Goal: Navigation & Orientation: Find specific page/section

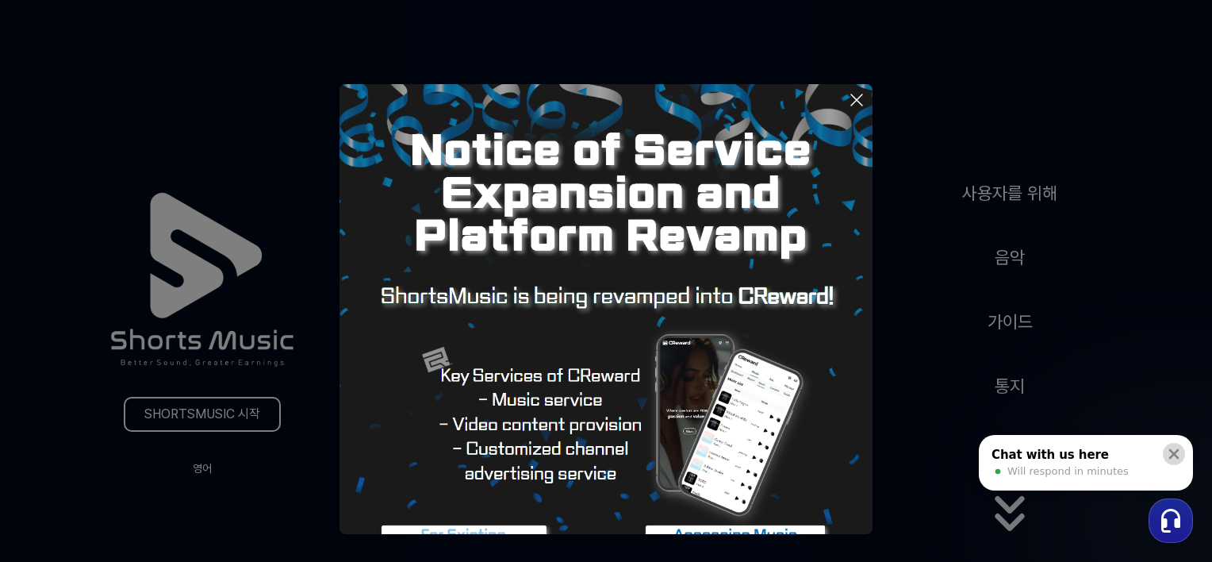
click at [1176, 455] on icon at bounding box center [1174, 454] width 10 height 10
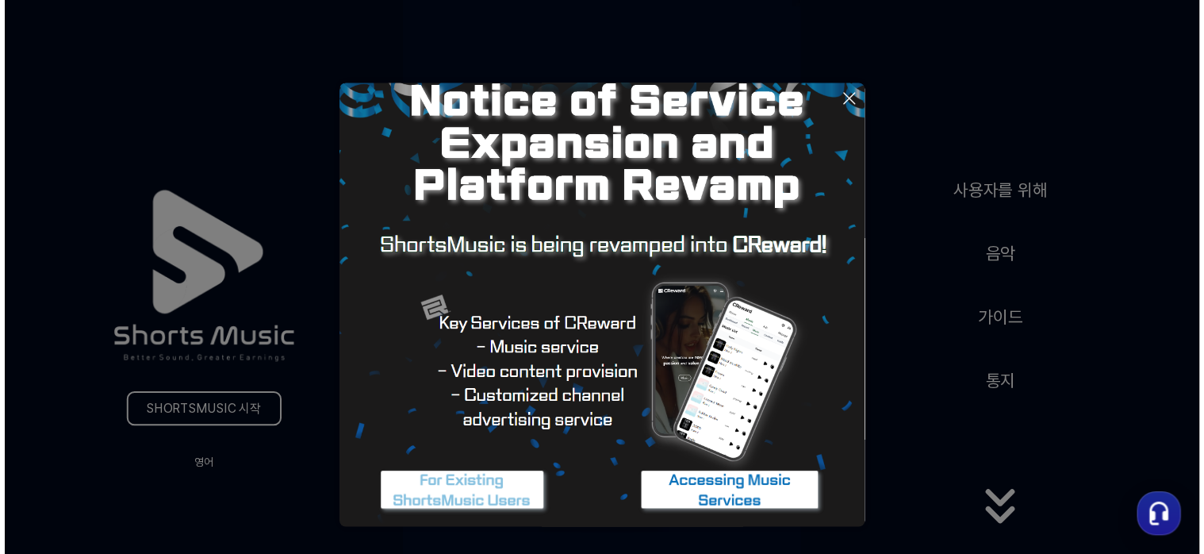
scroll to position [83, 0]
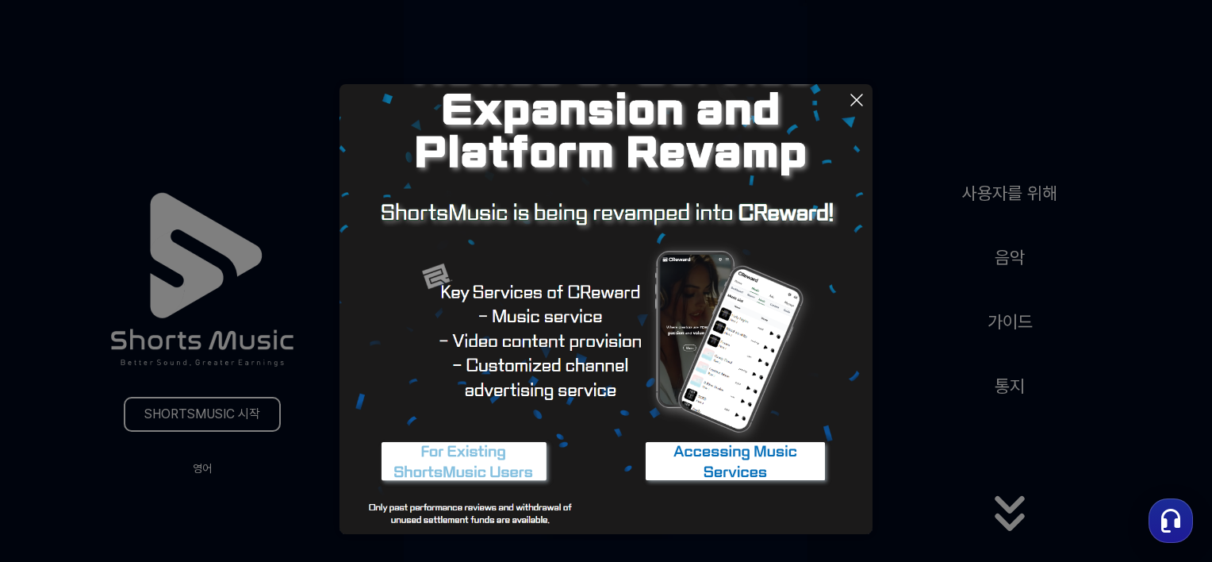
click at [996, 258] on button at bounding box center [606, 281] width 1212 height 562
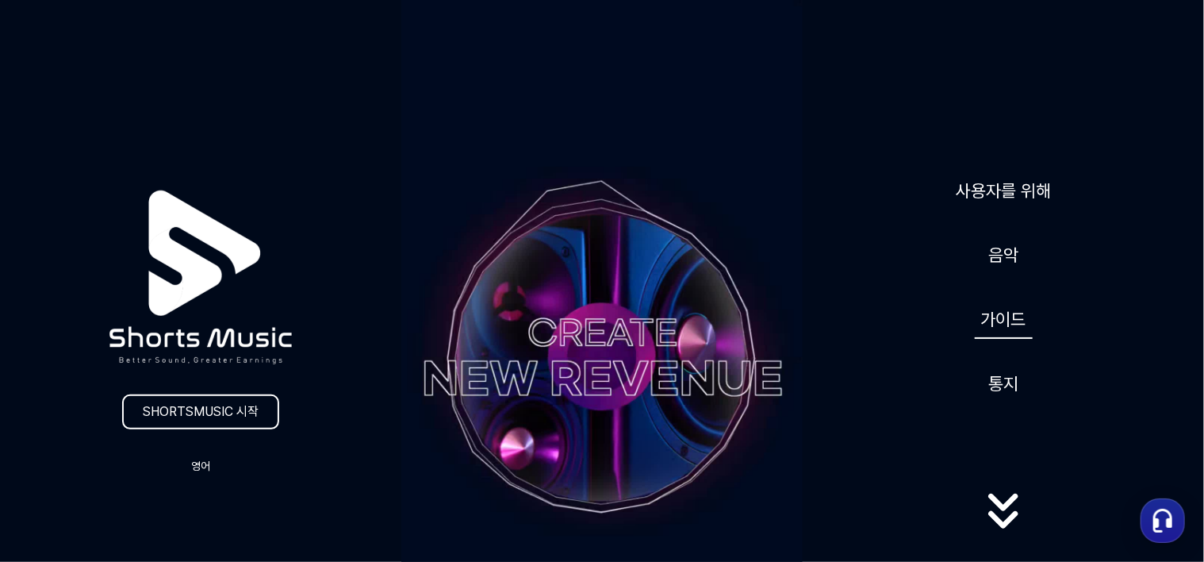
click at [1003, 333] on link "가이드" at bounding box center [1004, 319] width 58 height 39
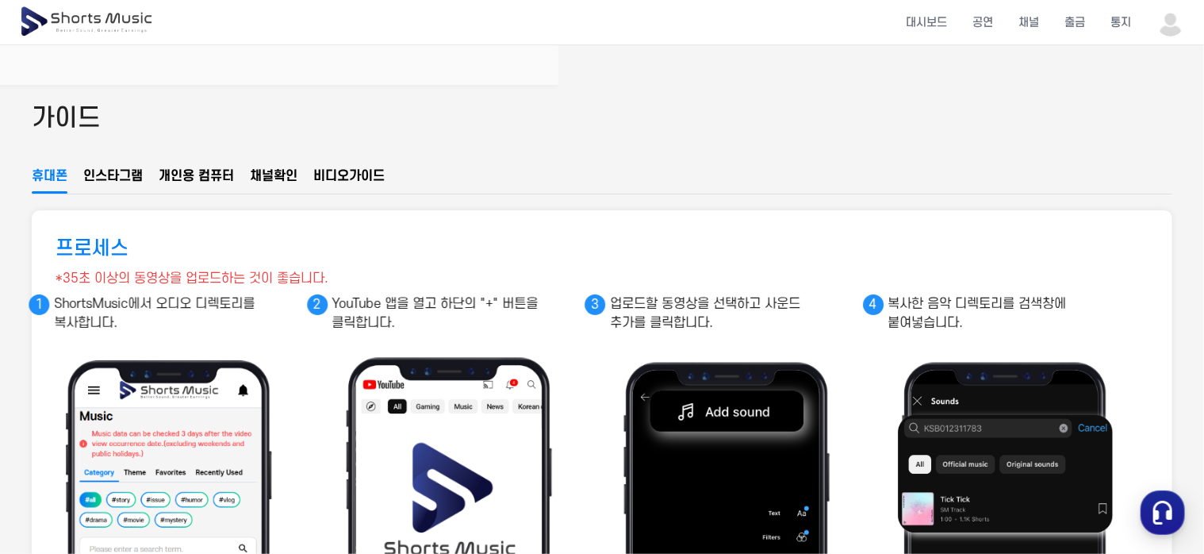
click at [271, 172] on font "채널" at bounding box center [262, 176] width 24 height 13
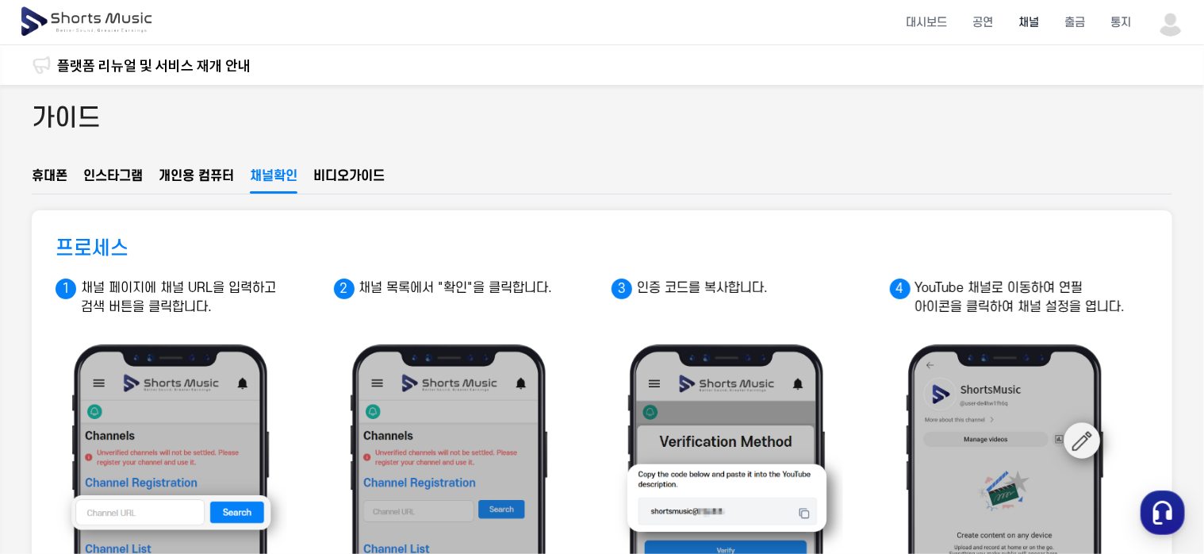
click at [1035, 25] on li "채널" at bounding box center [1029, 23] width 46 height 42
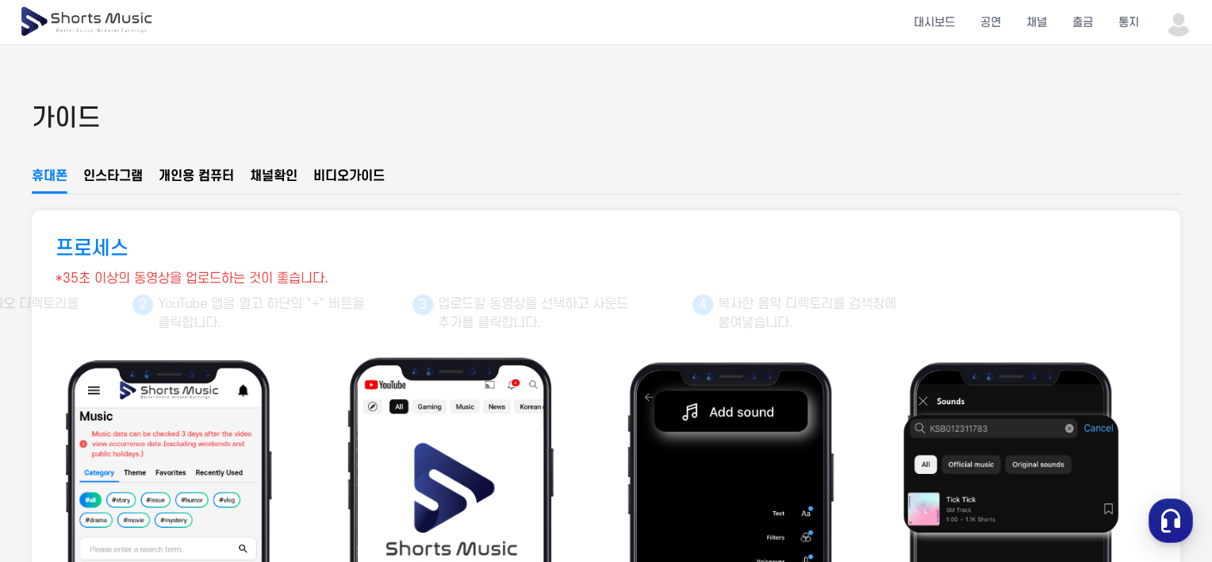
click at [1175, 29] on img at bounding box center [1178, 22] width 29 height 29
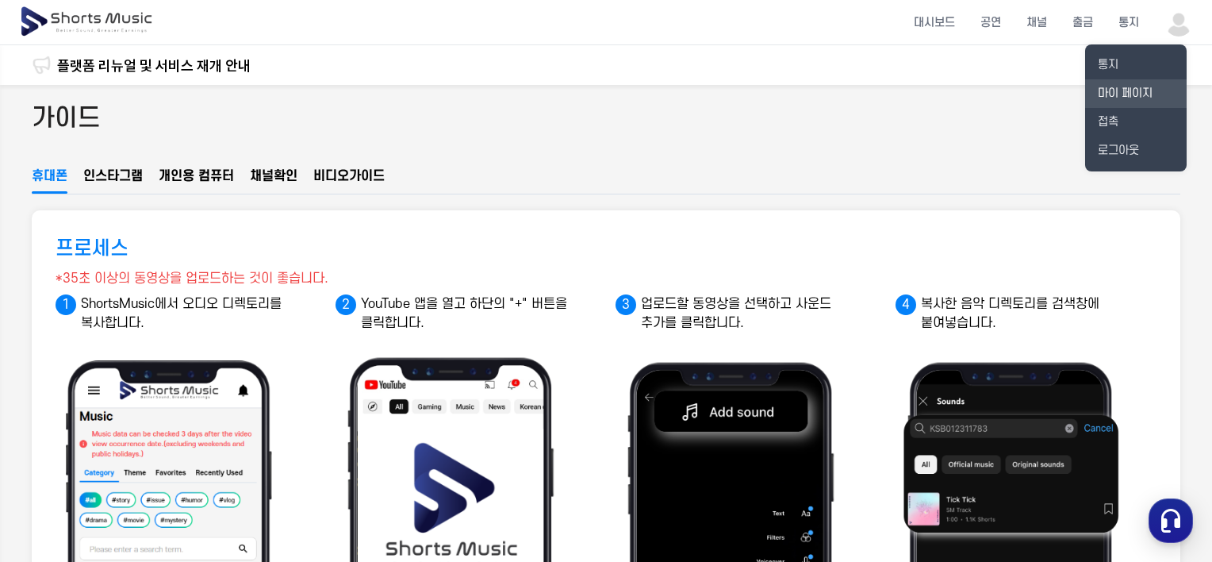
click at [1110, 92] on font "마이 페이지" at bounding box center [1125, 92] width 55 height 13
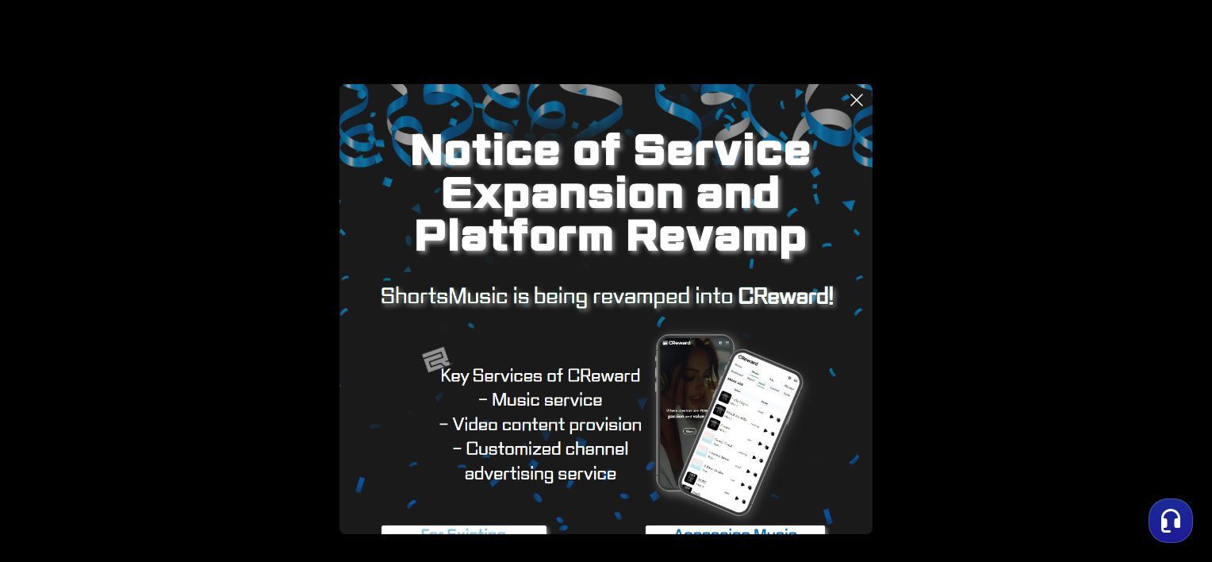
click at [858, 105] on icon at bounding box center [856, 99] width 19 height 19
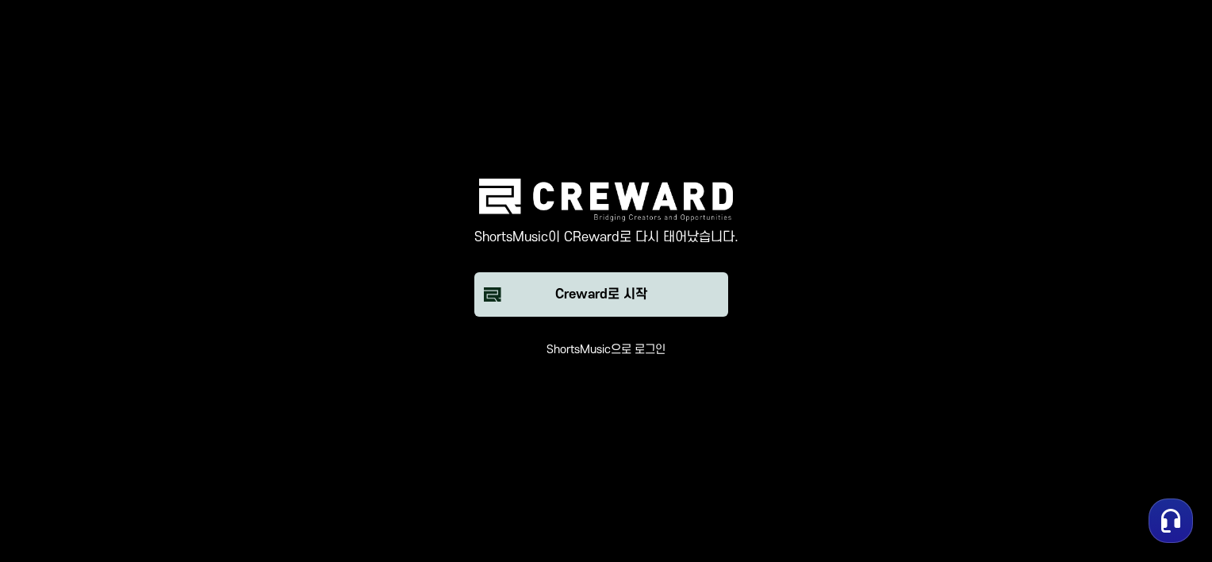
click at [572, 295] on div "Creward로 시작" at bounding box center [601, 294] width 92 height 19
